Goal: Transaction & Acquisition: Purchase product/service

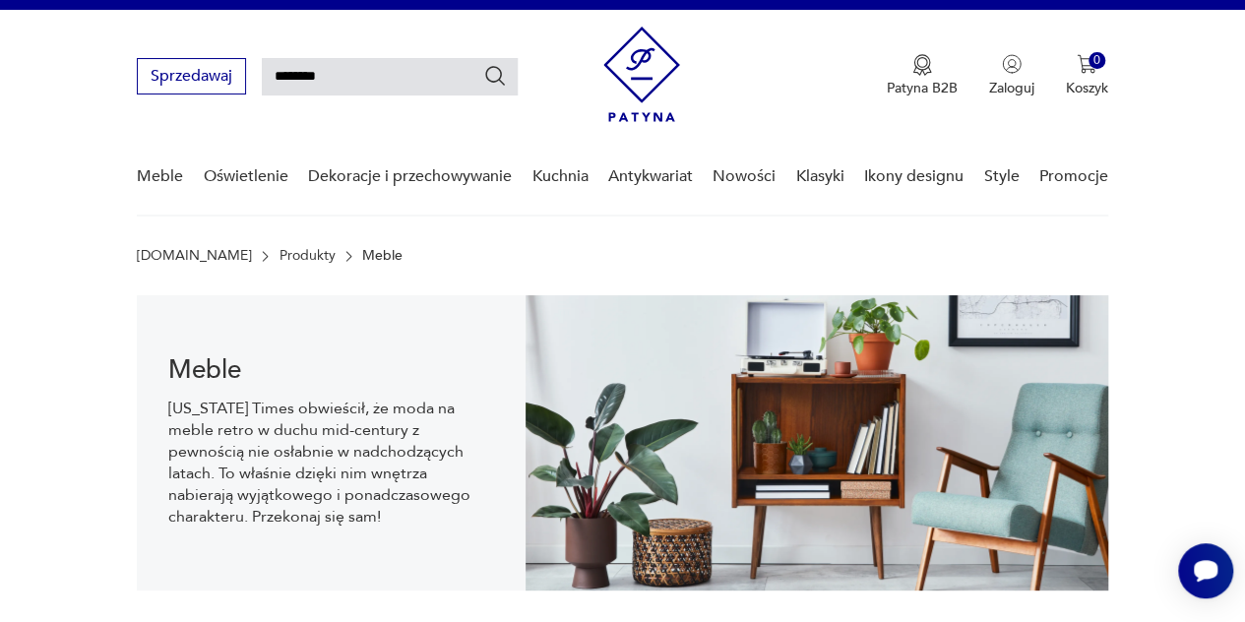
type input "********"
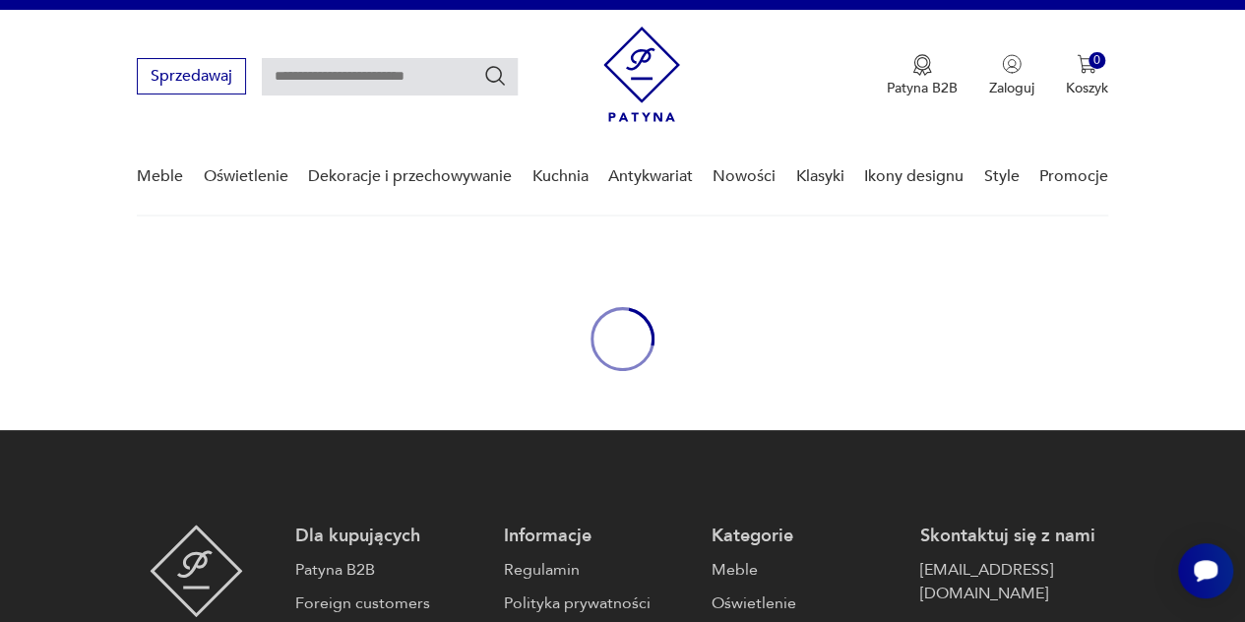
type input "********"
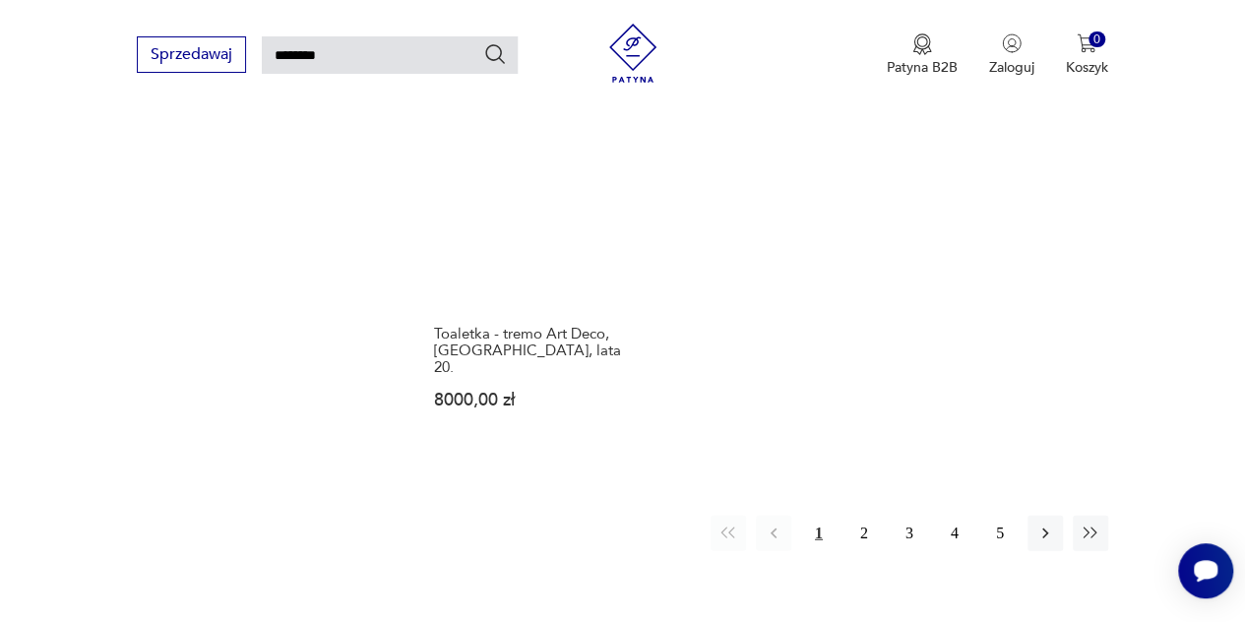
scroll to position [2307, 0]
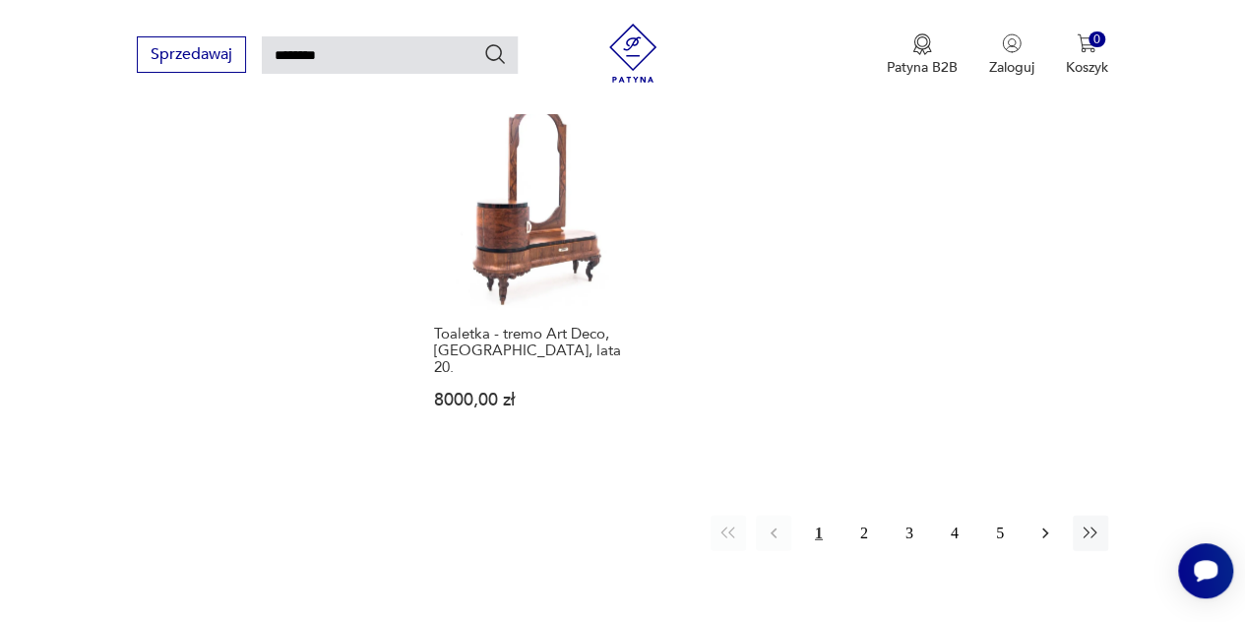
click at [1053, 524] on icon "button" at bounding box center [1045, 534] width 20 height 20
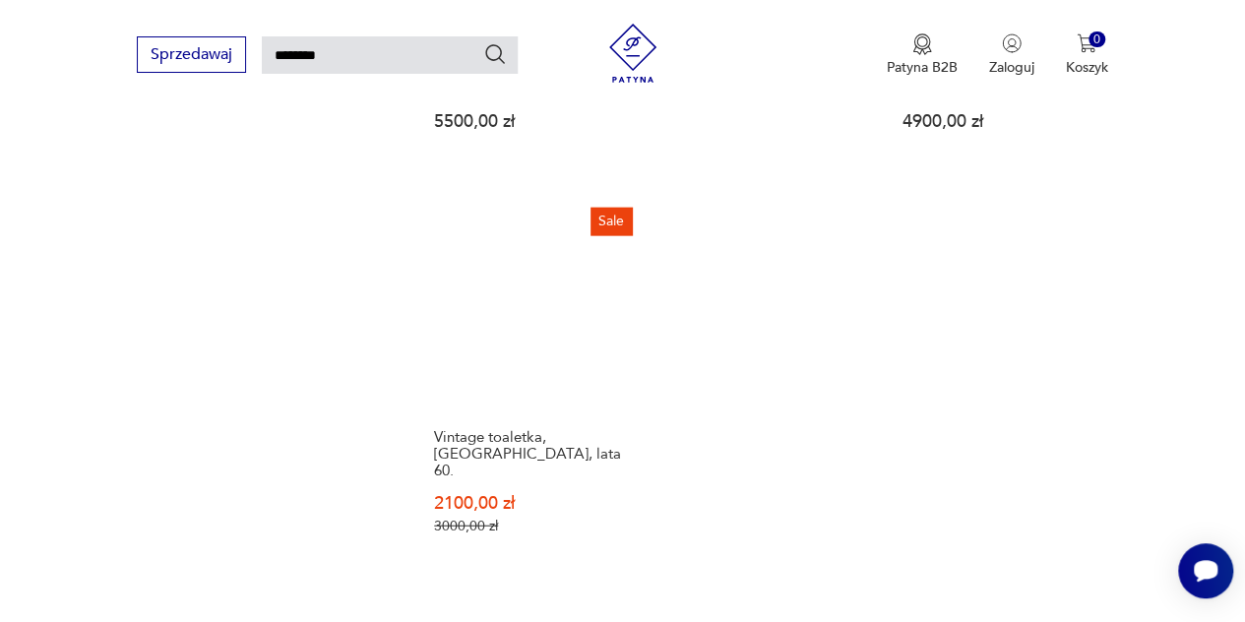
scroll to position [2233, 0]
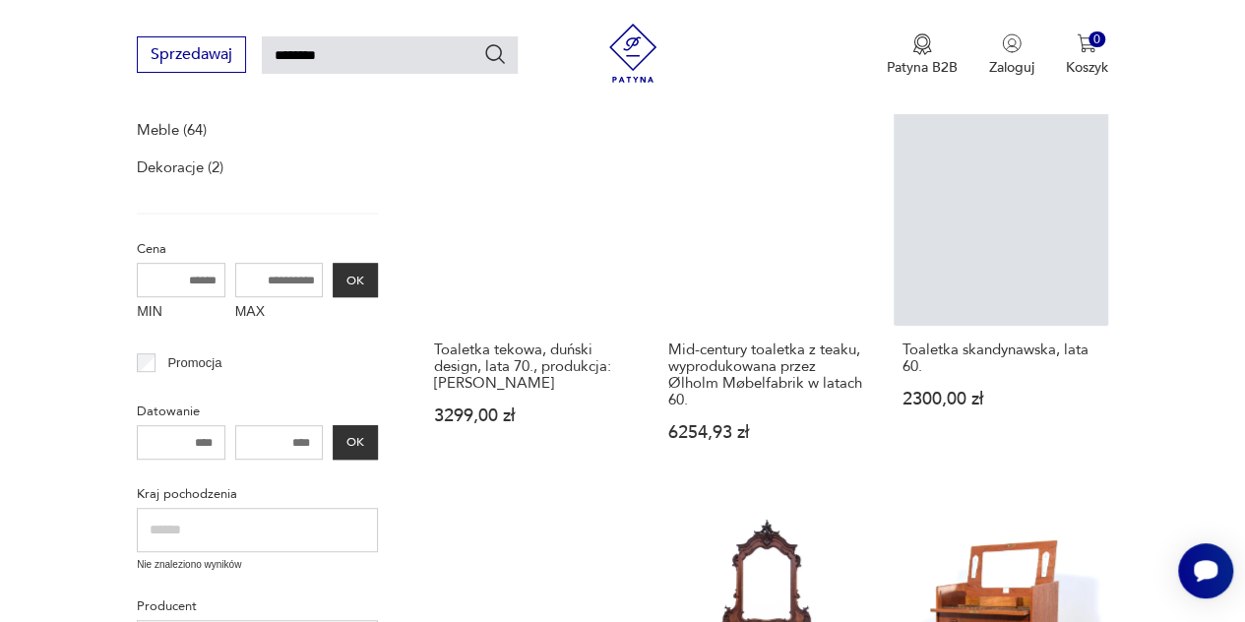
scroll to position [326, 0]
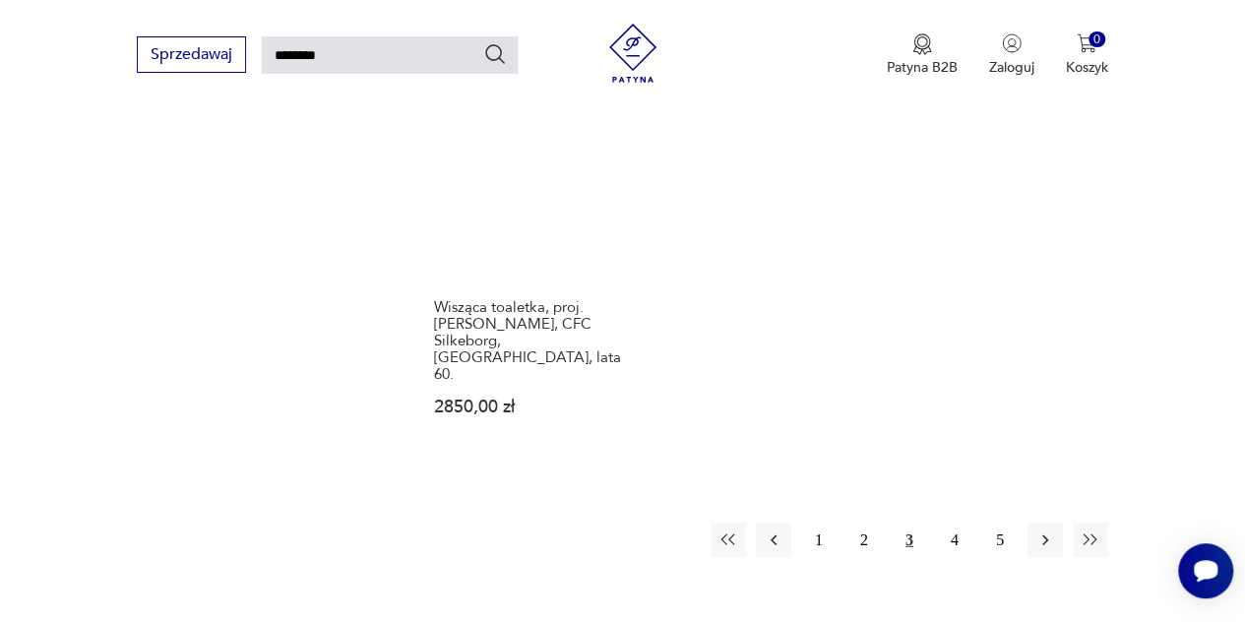
scroll to position [2267, 0]
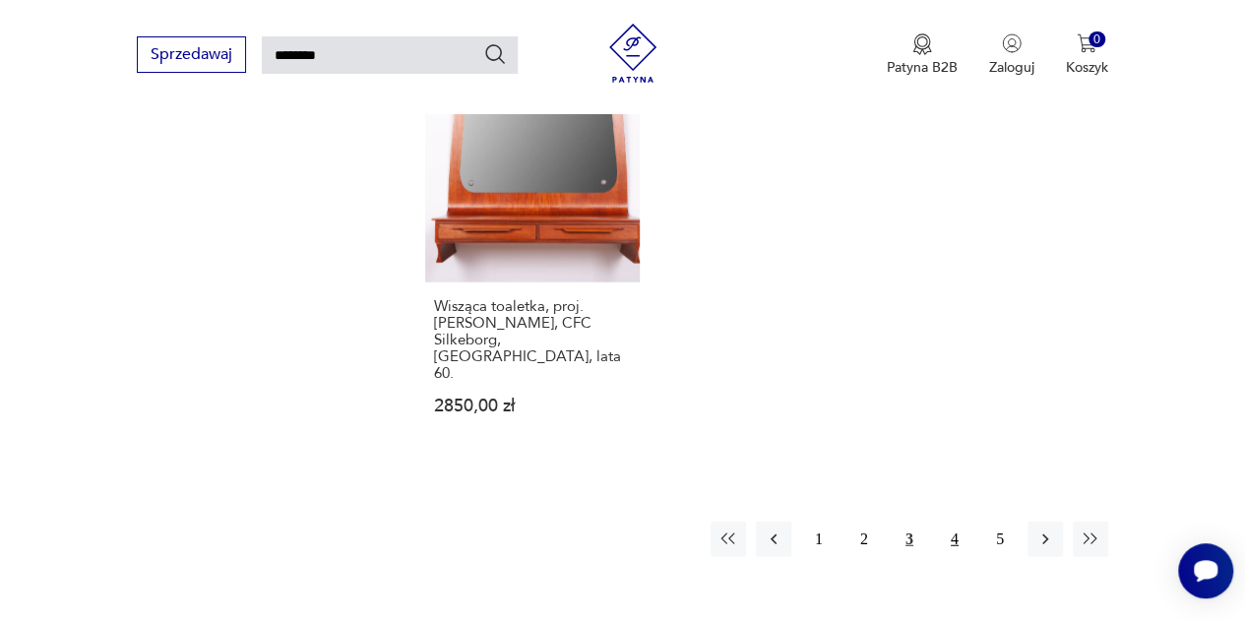
click at [960, 522] on button "4" at bounding box center [954, 539] width 35 height 35
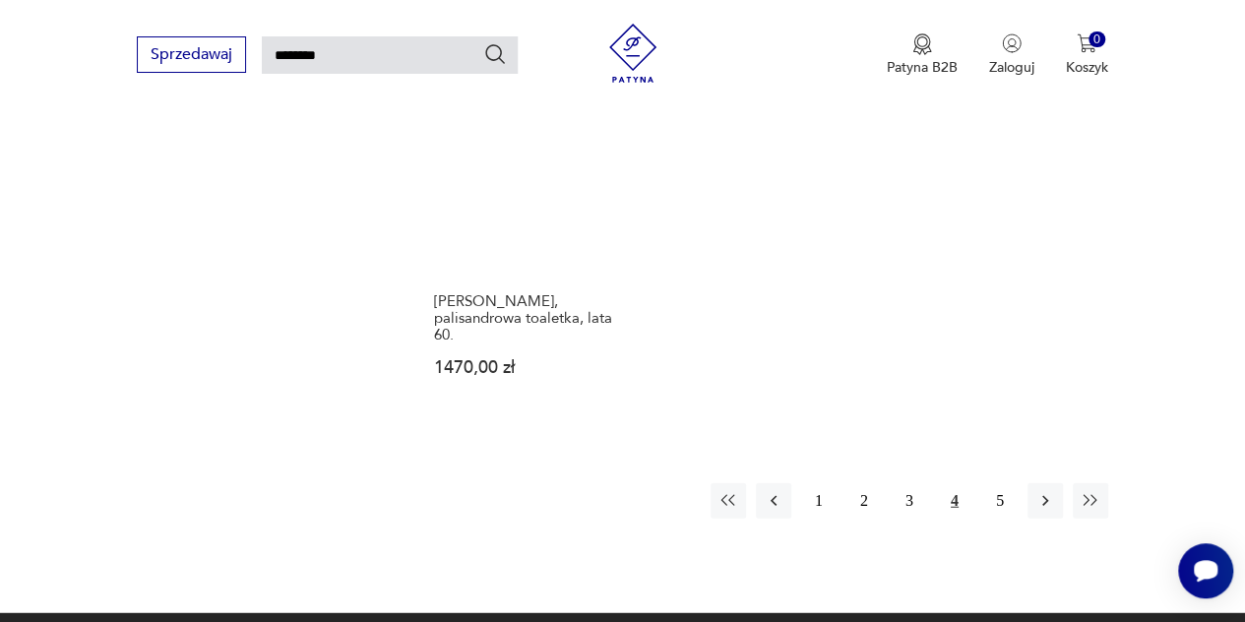
scroll to position [2293, 0]
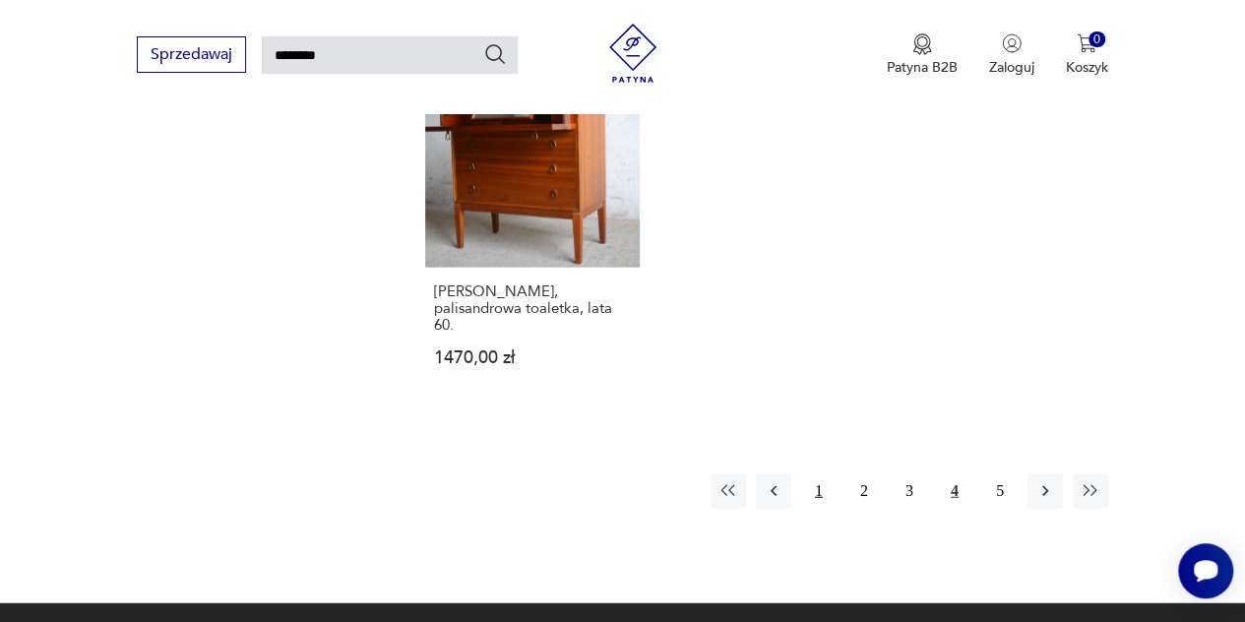
click at [812, 473] on button "1" at bounding box center [818, 490] width 35 height 35
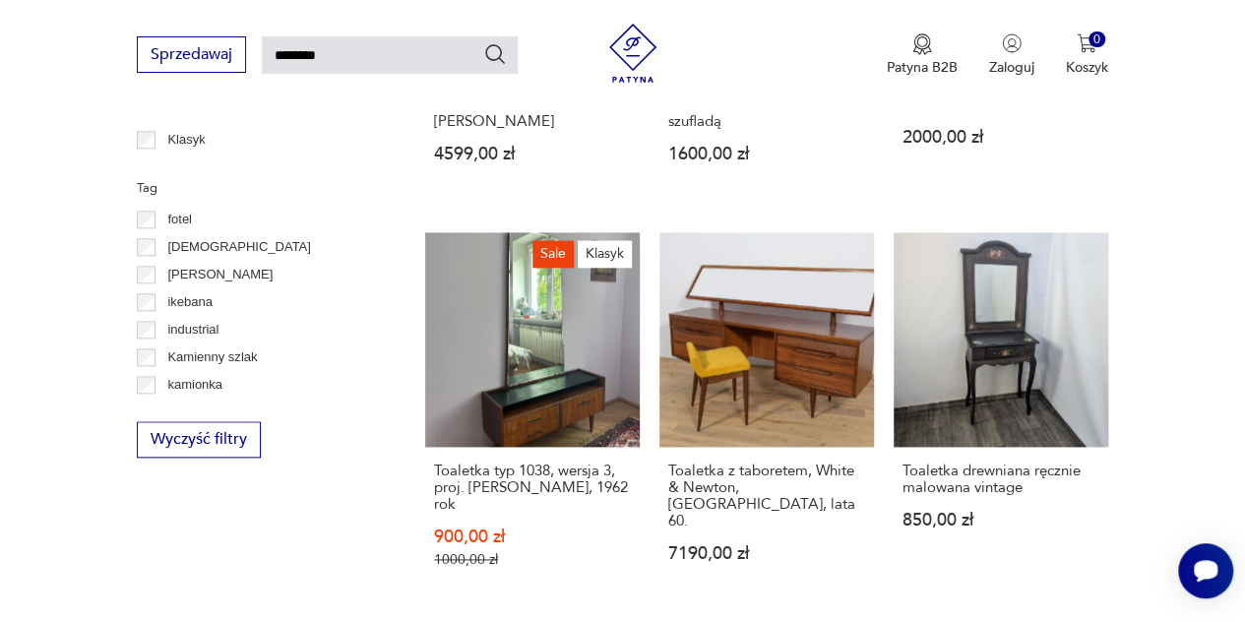
scroll to position [984, 0]
click at [537, 343] on link "Sale Klasyk Toaletka typ 1038, wersja 3, proj. [PERSON_NAME], 1962 rok 900,00 z…" at bounding box center [532, 418] width 215 height 374
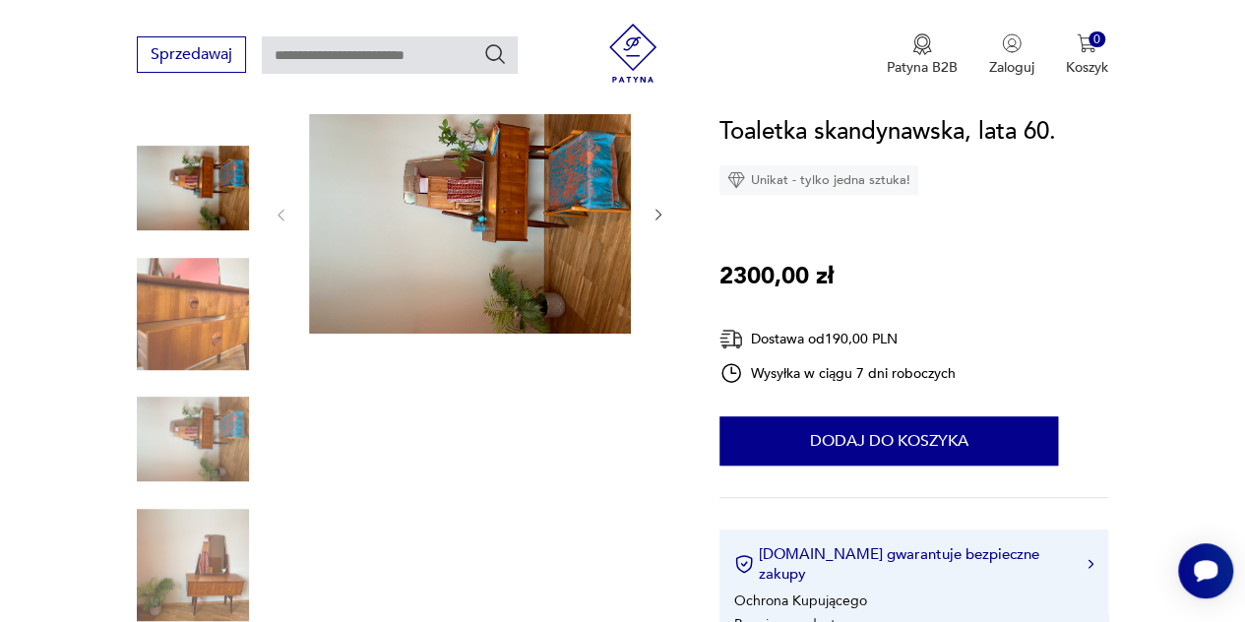
scroll to position [253, 0]
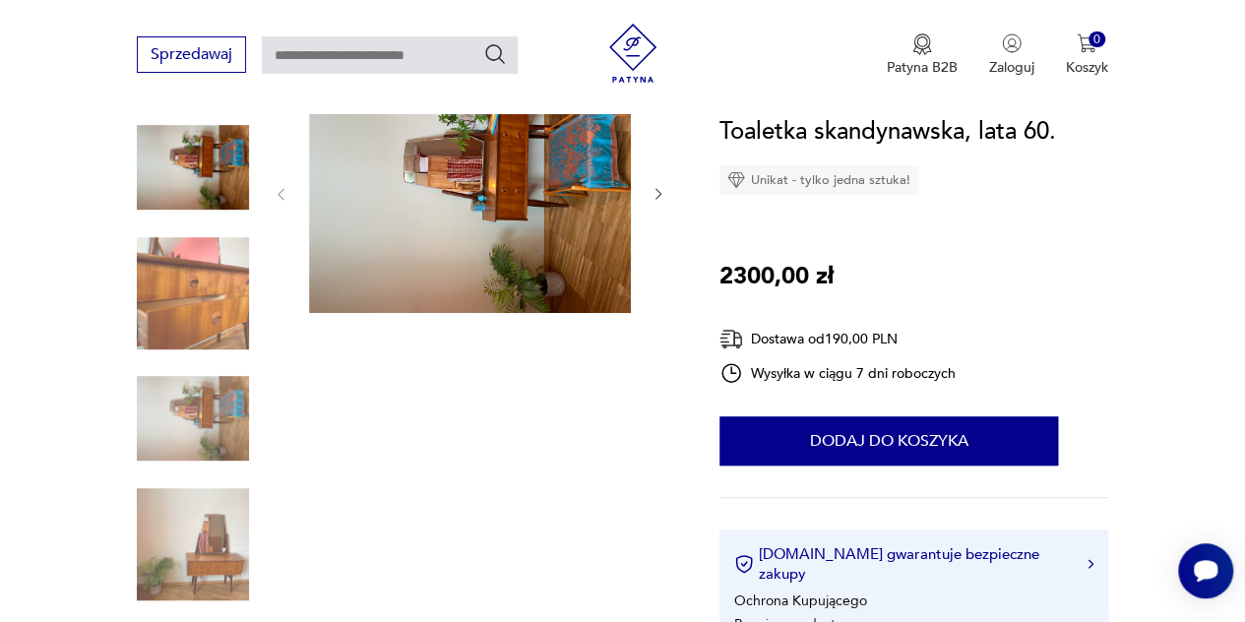
click at [661, 186] on icon "button" at bounding box center [658, 194] width 16 height 16
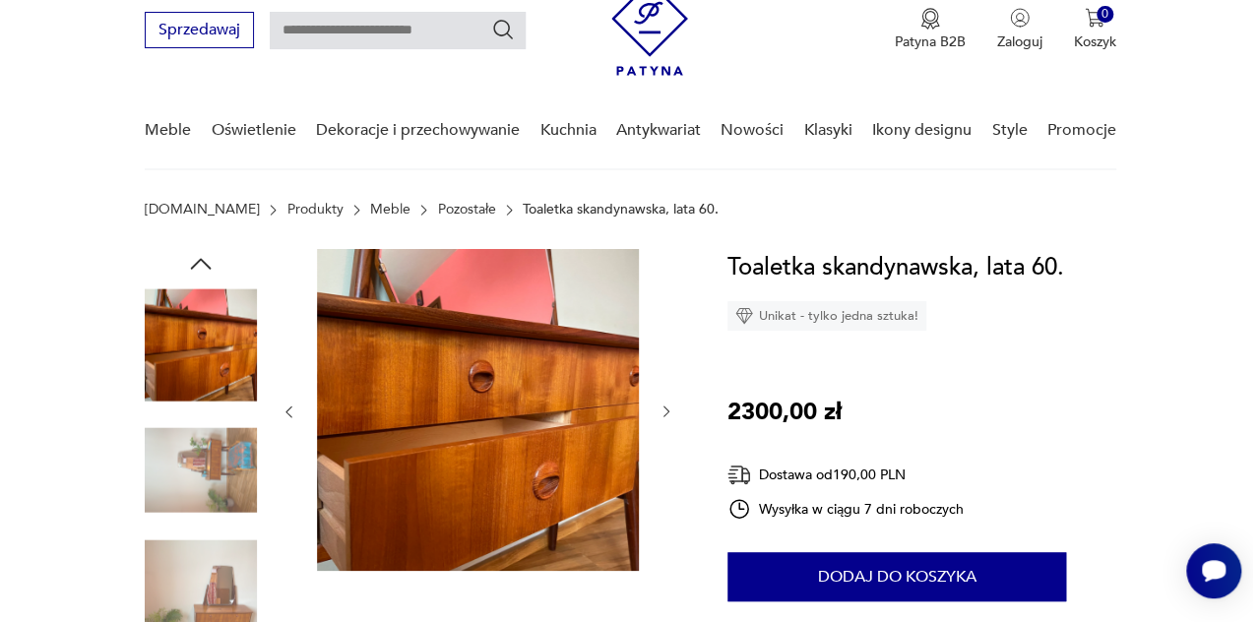
scroll to position [72, 0]
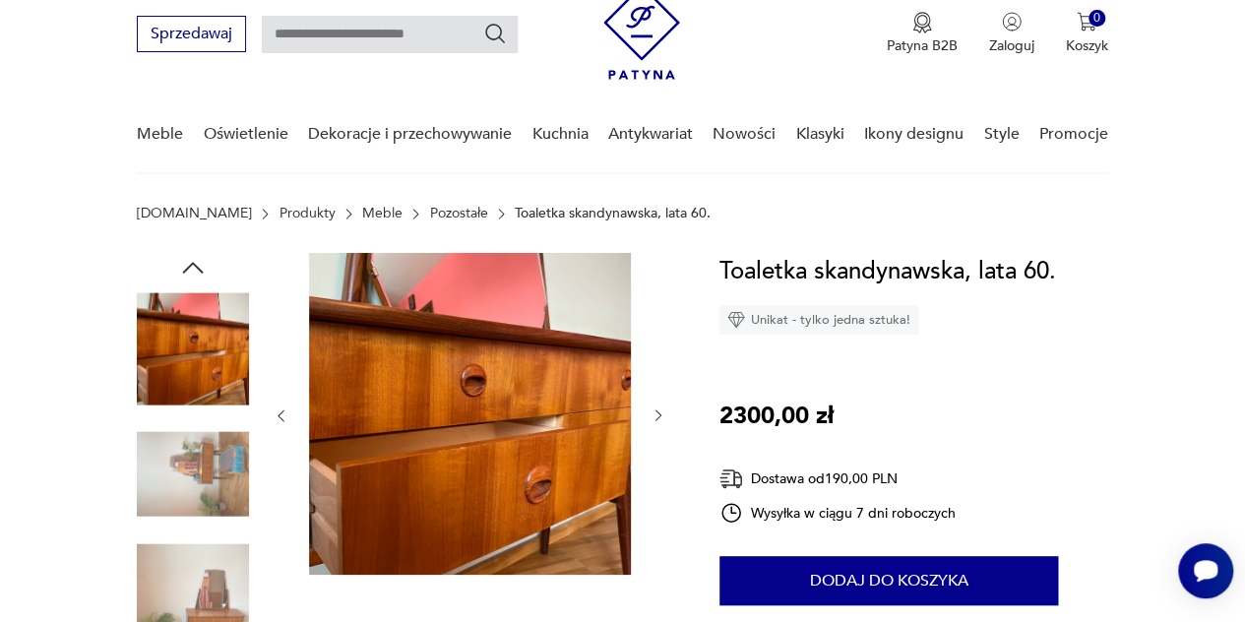
click at [655, 420] on icon "button" at bounding box center [658, 415] width 6 height 11
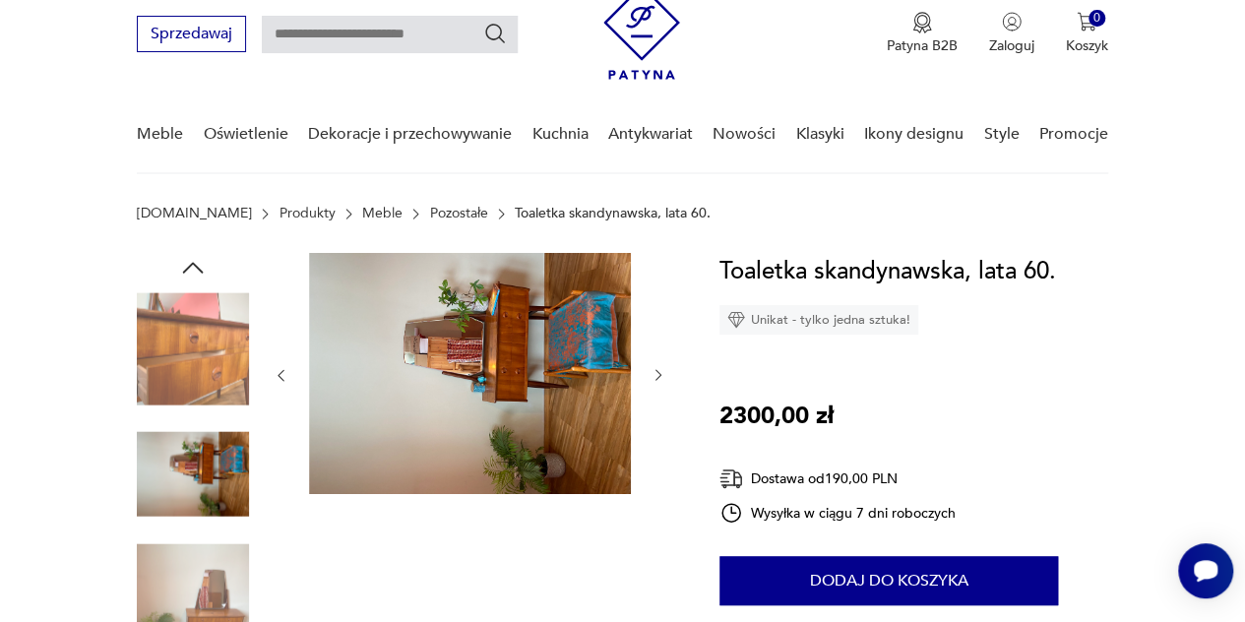
click at [661, 375] on icon "button" at bounding box center [658, 375] width 16 height 16
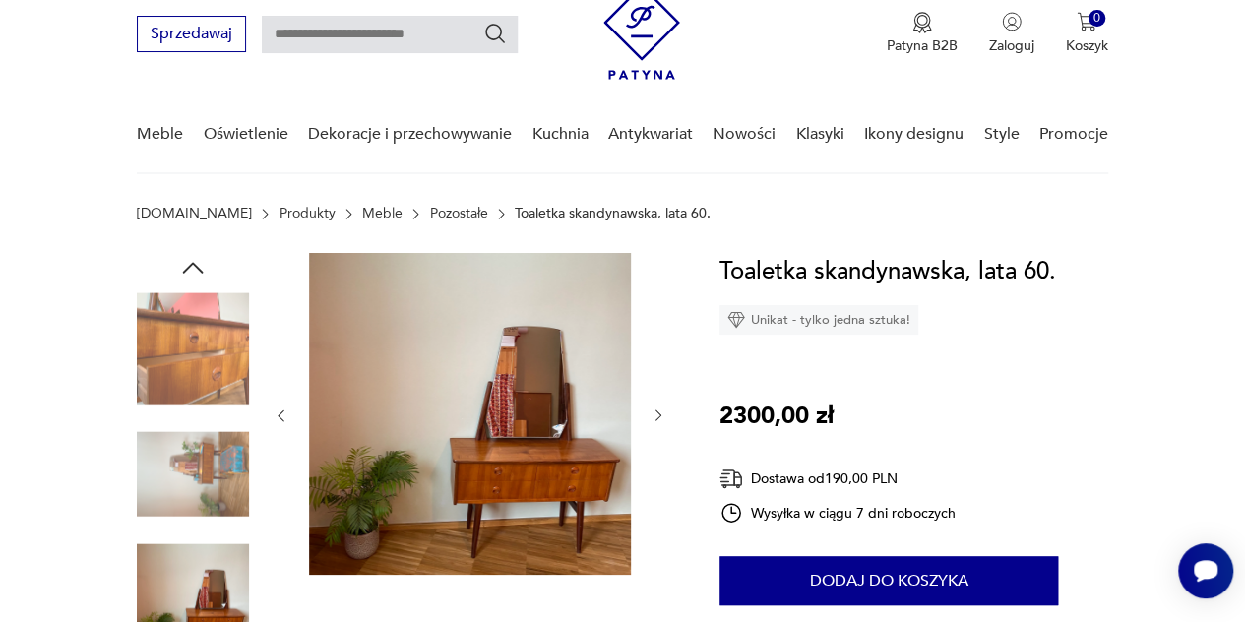
click at [541, 436] on img at bounding box center [470, 414] width 322 height 322
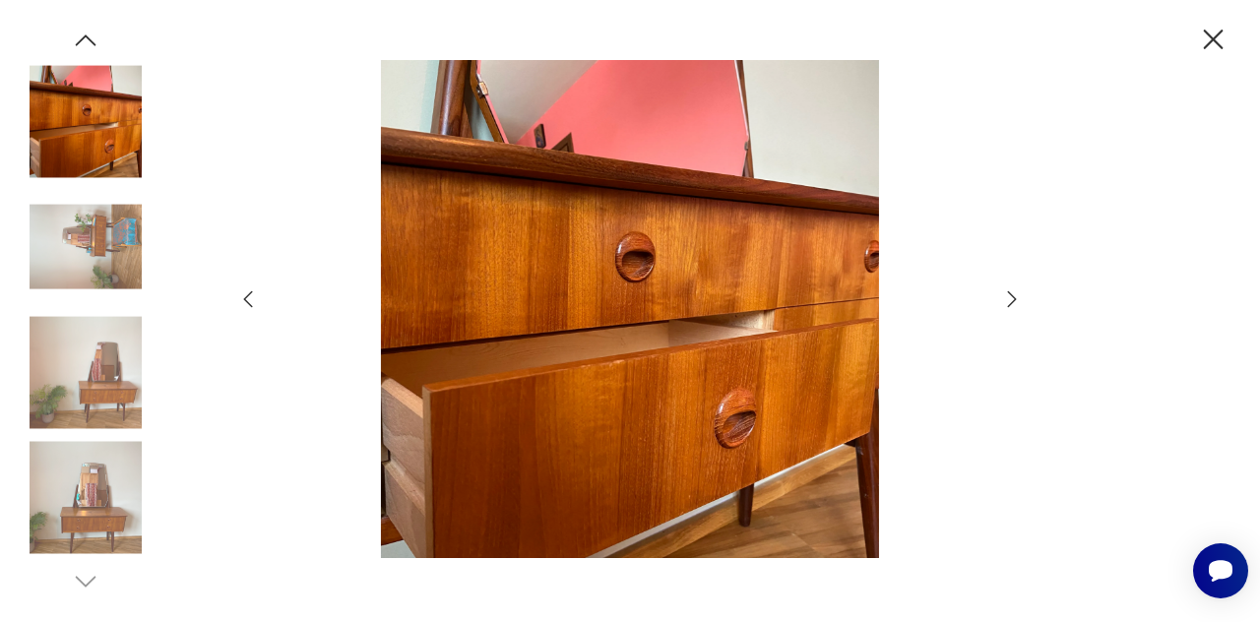
click at [1021, 294] on icon "button" at bounding box center [1012, 299] width 24 height 24
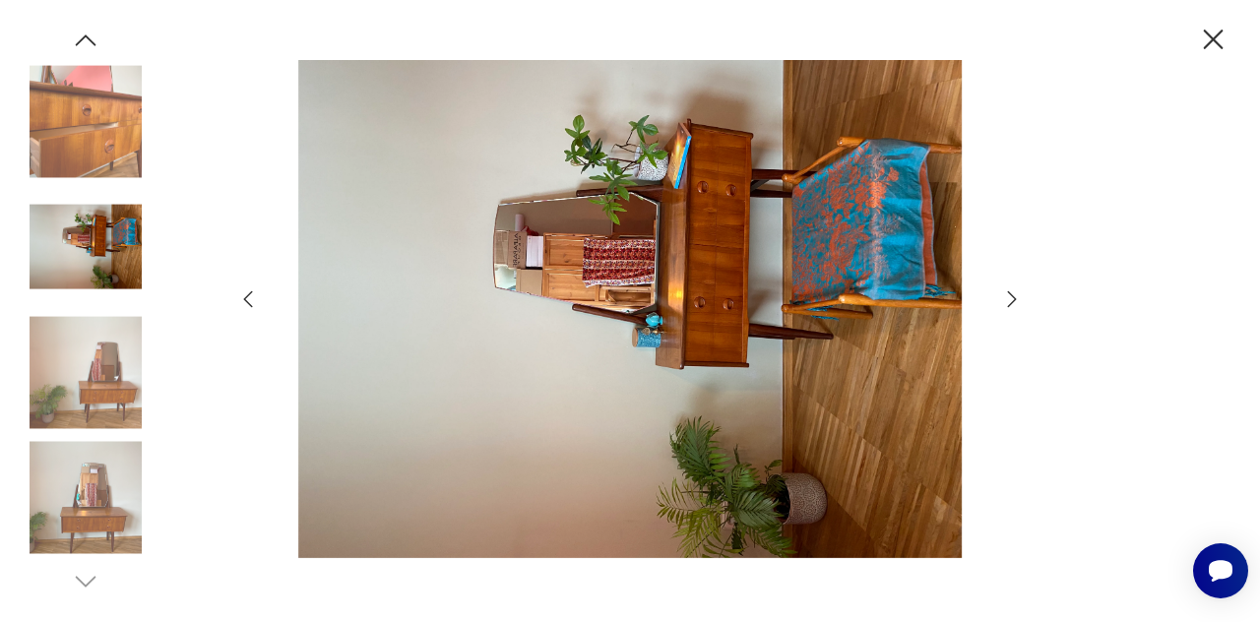
click at [1017, 299] on icon "button" at bounding box center [1012, 299] width 24 height 24
